Goal: Communication & Community: Answer question/provide support

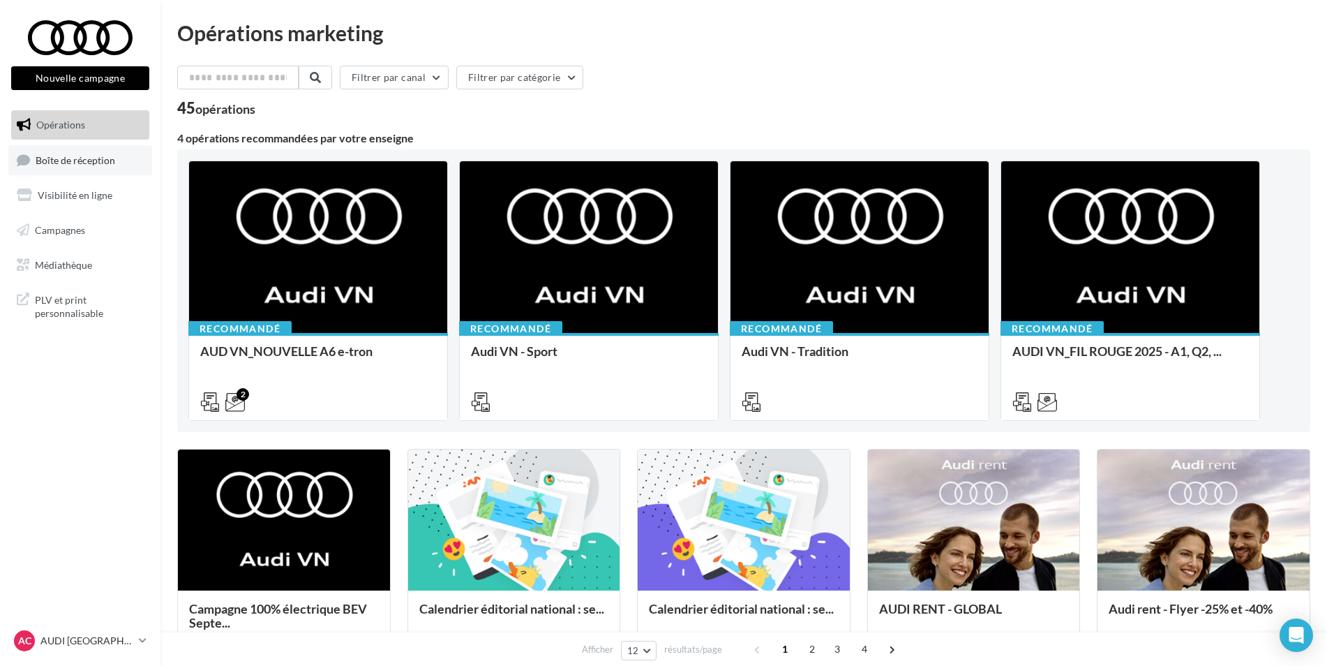
click at [82, 167] on link "Boîte de réception" at bounding box center [80, 160] width 144 height 30
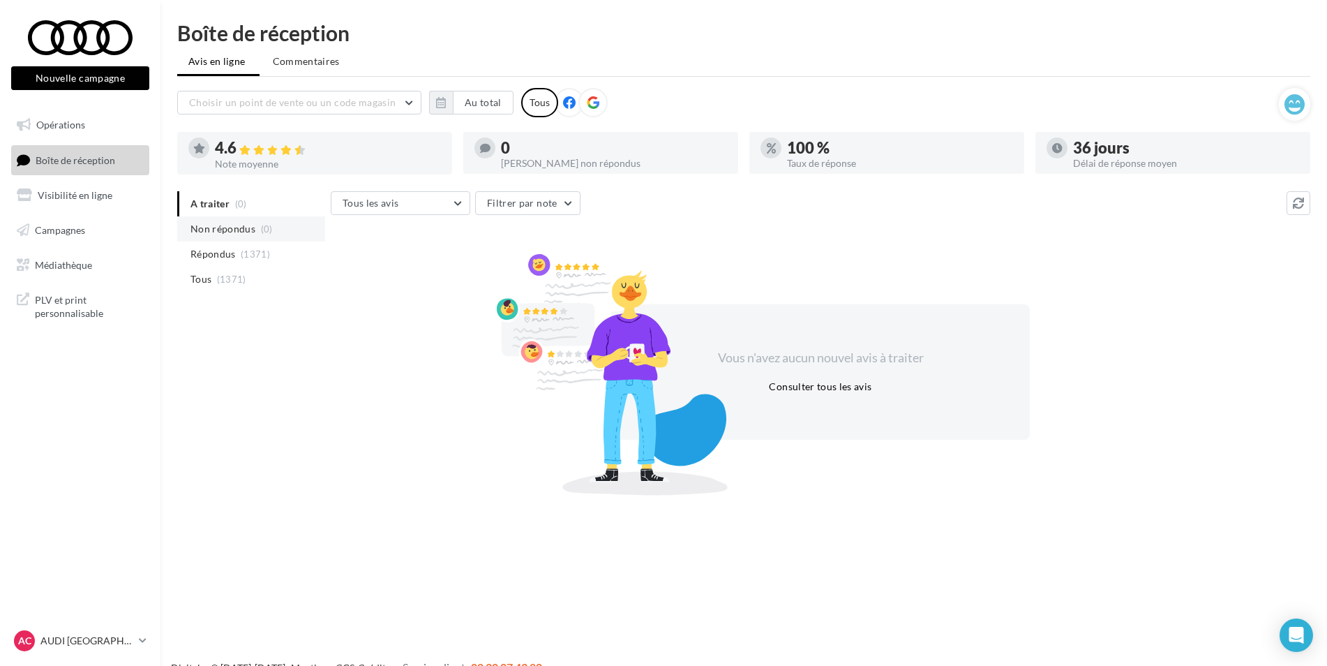
click at [234, 230] on span "Non répondus" at bounding box center [223, 229] width 65 height 14
click at [244, 249] on span "(1371)" at bounding box center [255, 253] width 29 height 11
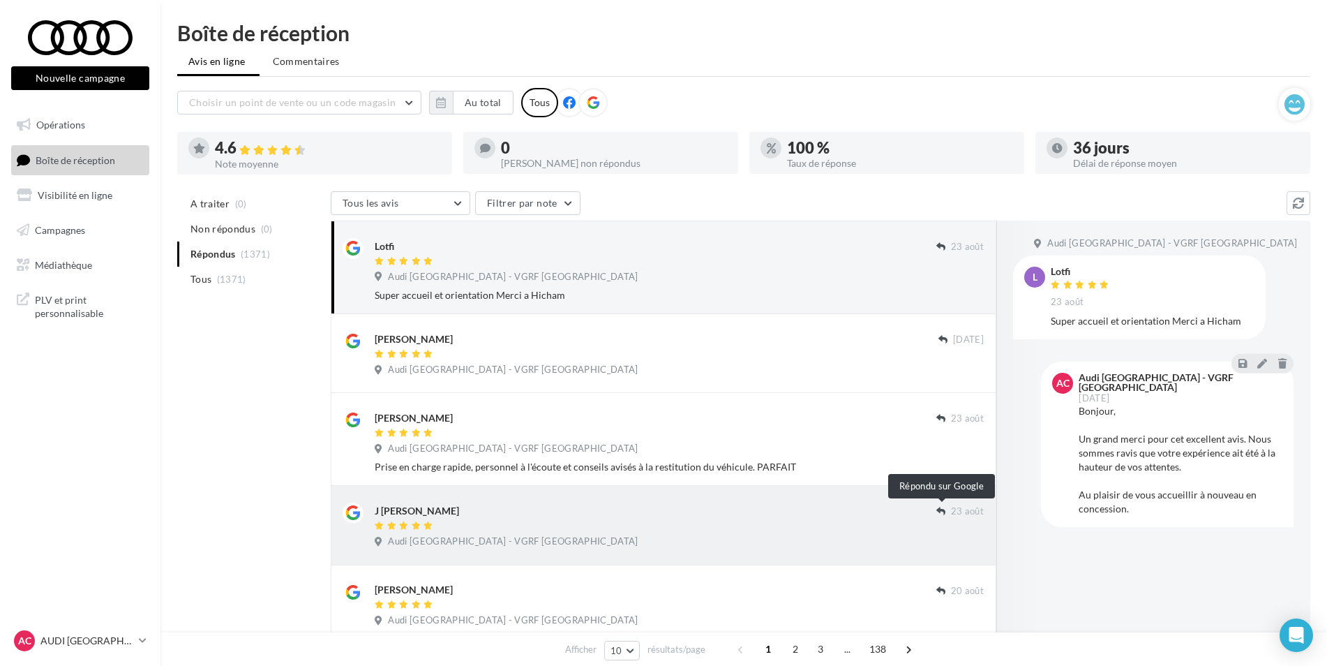
click at [942, 516] on icon at bounding box center [941, 511] width 9 height 9
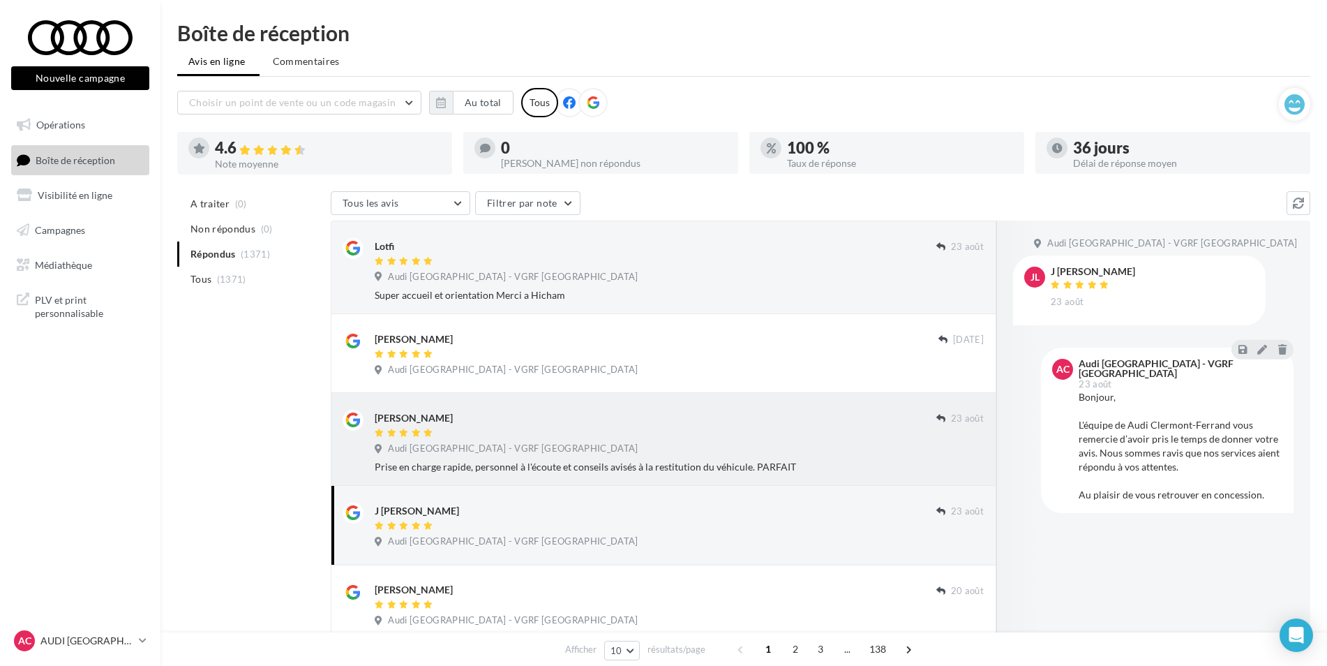
click at [674, 419] on div "[PERSON_NAME]" at bounding box center [656, 417] width 562 height 15
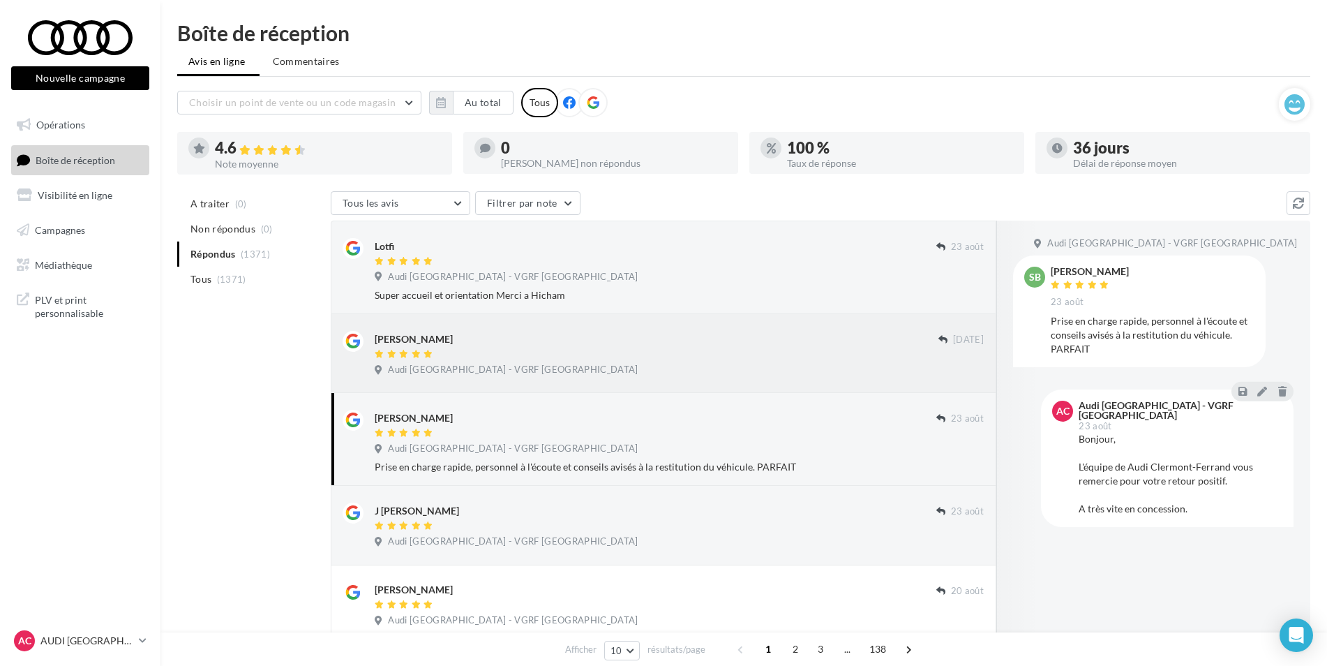
click at [472, 355] on div at bounding box center [657, 355] width 564 height 12
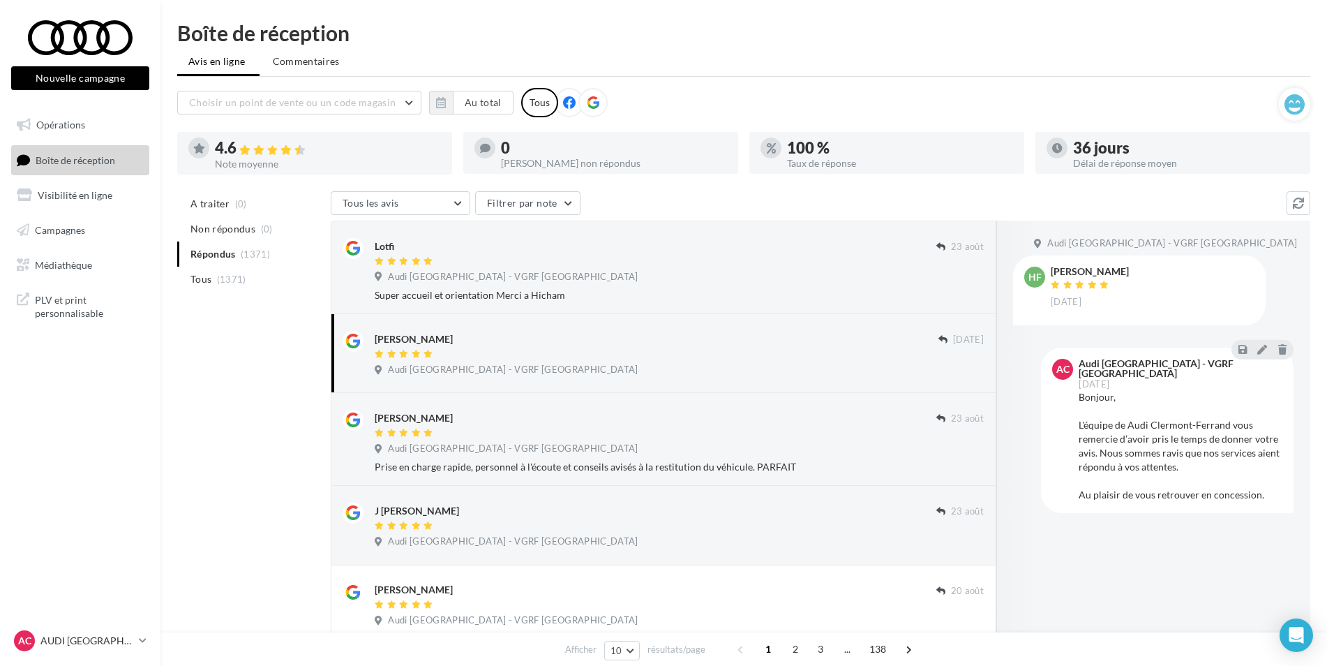
click at [760, 349] on div at bounding box center [657, 355] width 564 height 12
click at [440, 105] on icon "button" at bounding box center [441, 102] width 10 height 11
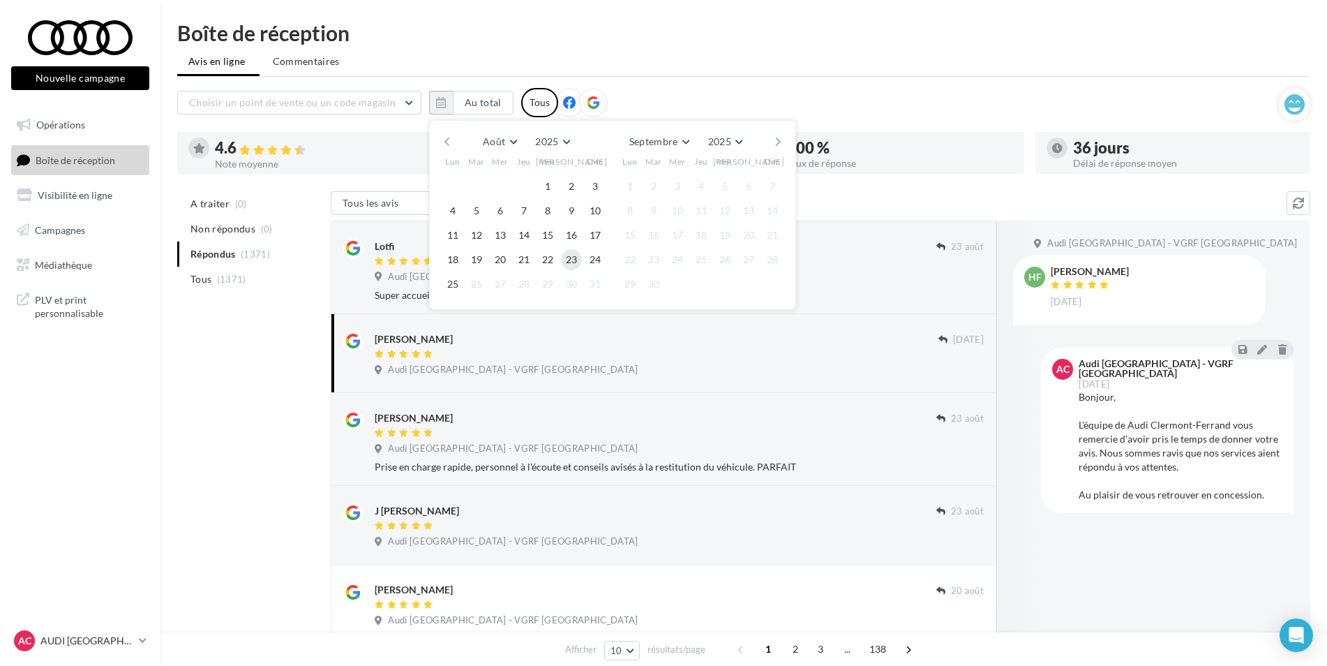
click at [563, 260] on button "23" at bounding box center [571, 259] width 21 height 21
click at [450, 290] on button "25" at bounding box center [452, 284] width 21 height 21
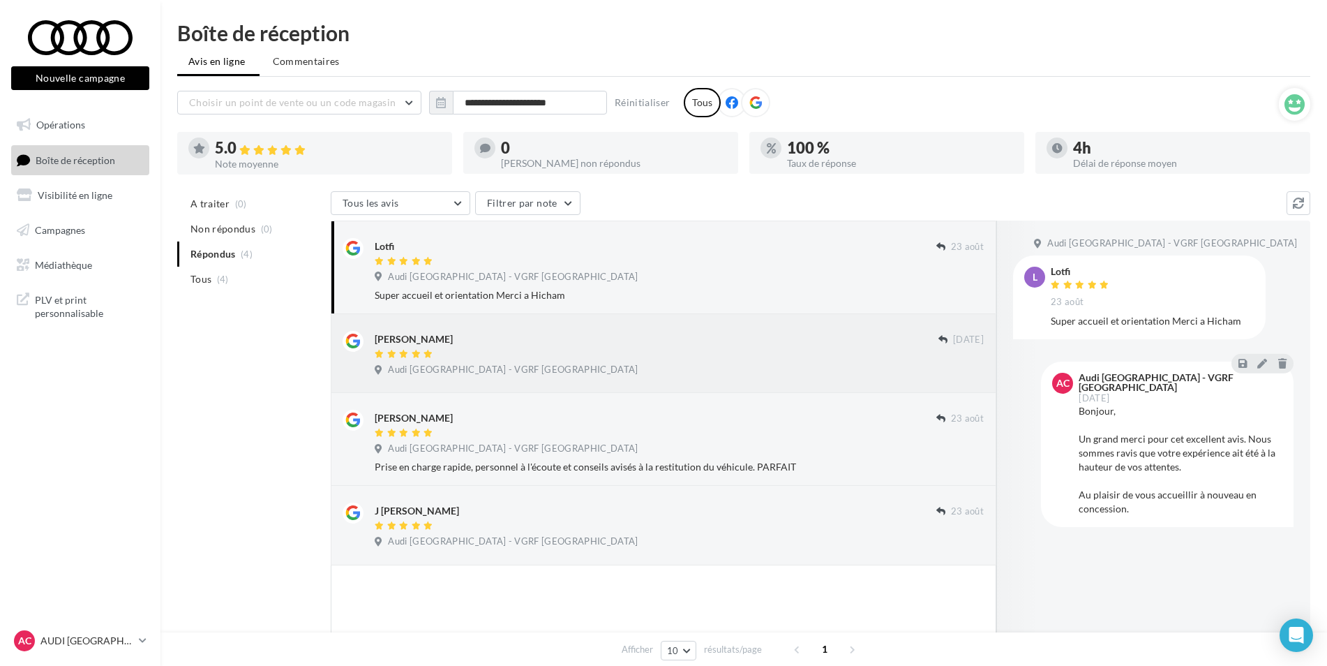
click at [879, 361] on div "[PERSON_NAME] [DATE] Audi [GEOGRAPHIC_DATA] - VGRF [GEOGRAPHIC_DATA]" at bounding box center [679, 356] width 609 height 50
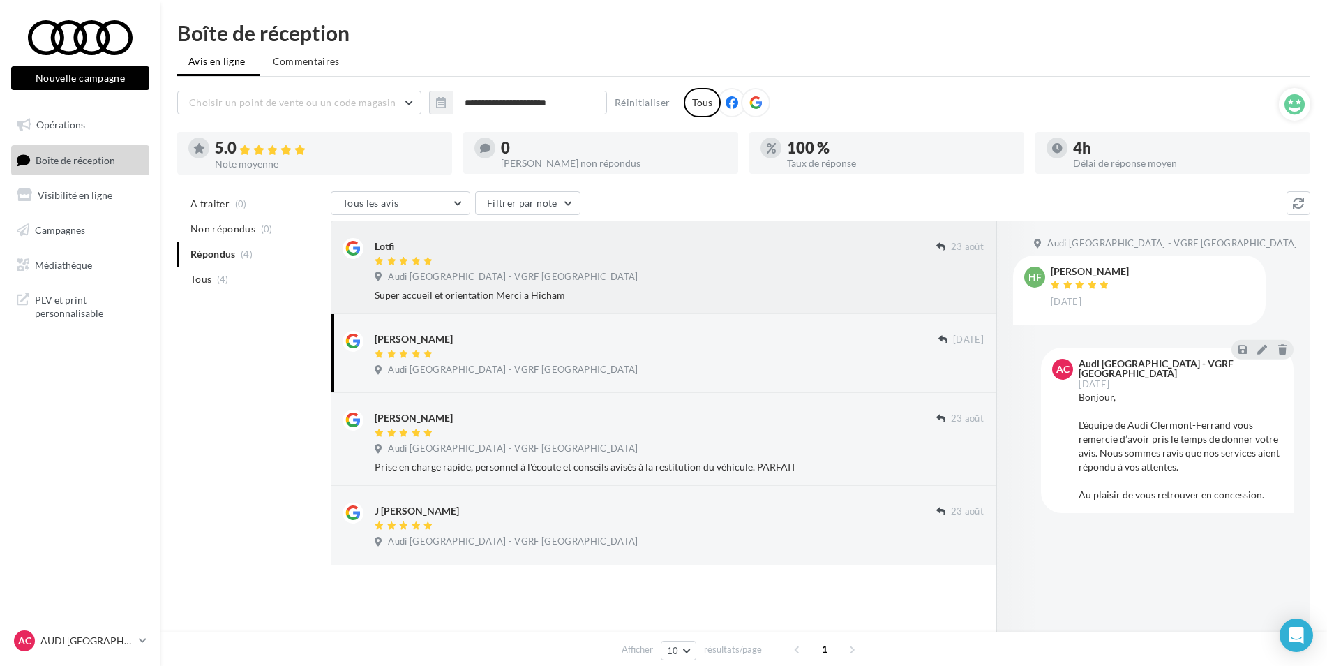
click at [475, 237] on div "Lotfi [DATE] Audi [GEOGRAPHIC_DATA] - VGRF Auvergne Super accueil et orientatio…" at bounding box center [664, 267] width 642 height 70
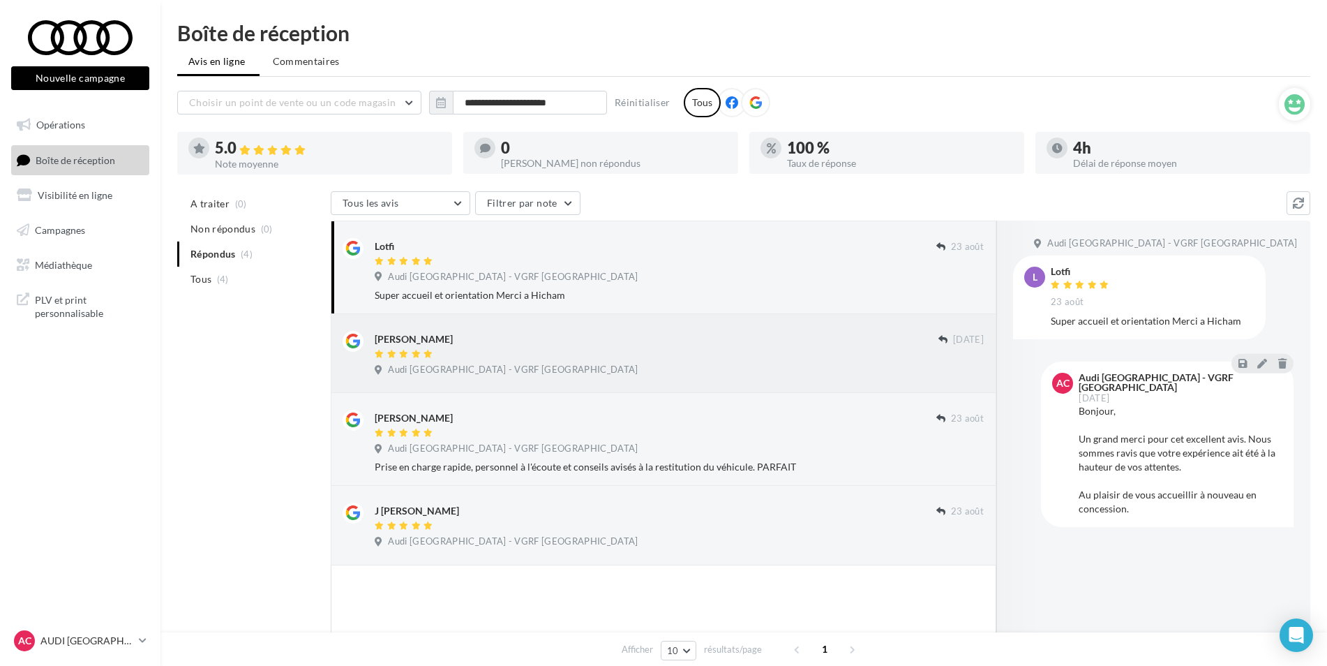
click at [530, 362] on div "[PERSON_NAME] [DATE] Audi [GEOGRAPHIC_DATA] - VGRF [GEOGRAPHIC_DATA]" at bounding box center [679, 356] width 609 height 50
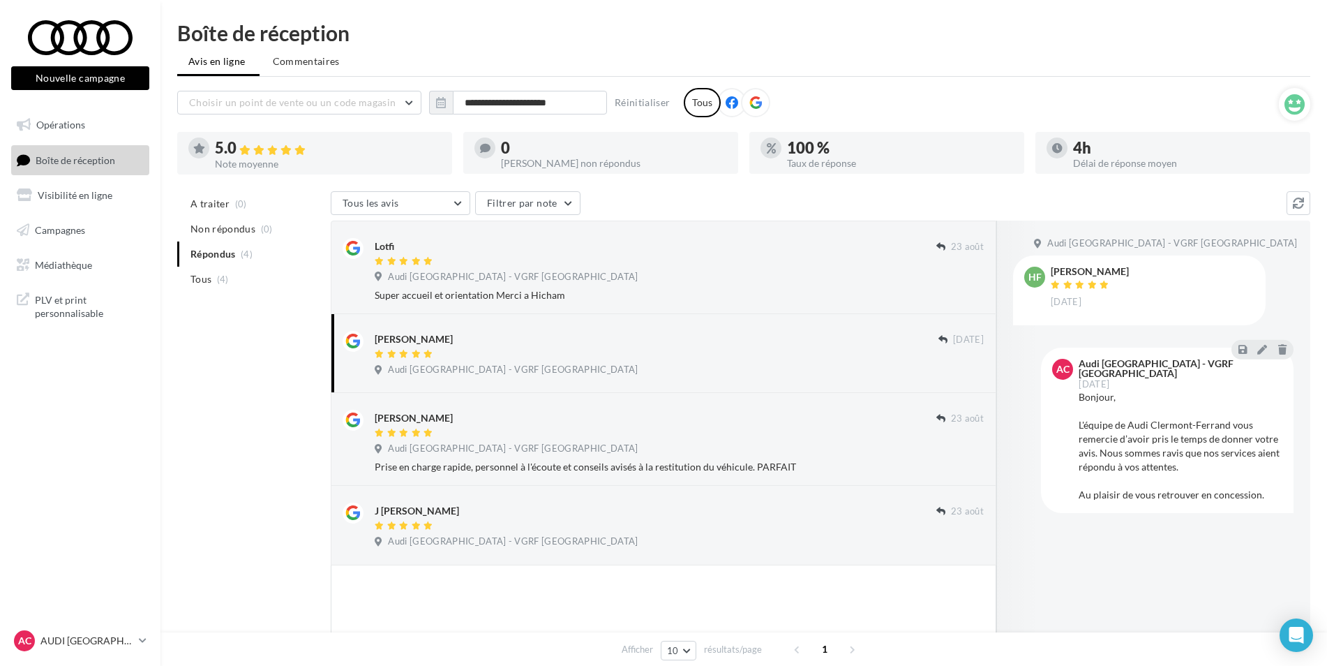
click at [516, 347] on div "[PERSON_NAME]" at bounding box center [657, 345] width 564 height 29
click at [827, 343] on div "[PERSON_NAME]" at bounding box center [657, 338] width 564 height 15
click at [611, 342] on div "[PERSON_NAME]" at bounding box center [657, 338] width 564 height 15
click at [110, 649] on div "AC AUDI CLERMONT FERRAND audi-cler-cha" at bounding box center [73, 640] width 119 height 21
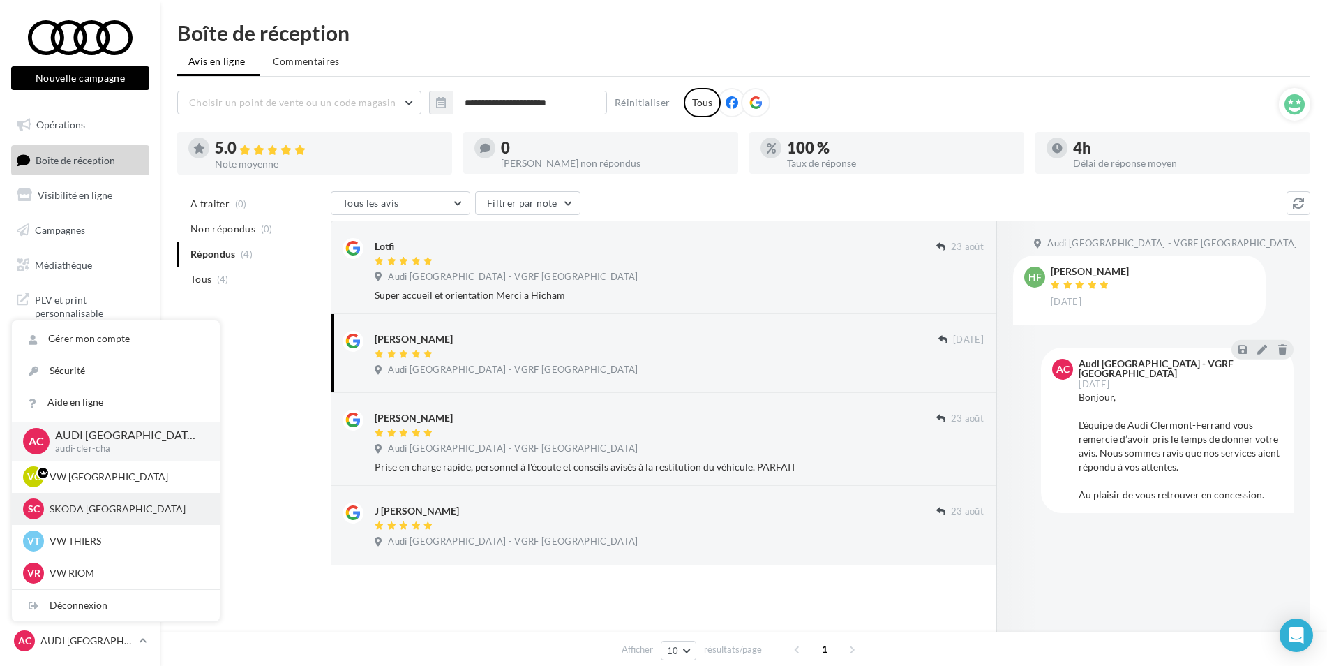
click at [118, 511] on p "SKODA [GEOGRAPHIC_DATA]" at bounding box center [127, 509] width 154 height 14
